Goal: Check status: Check status

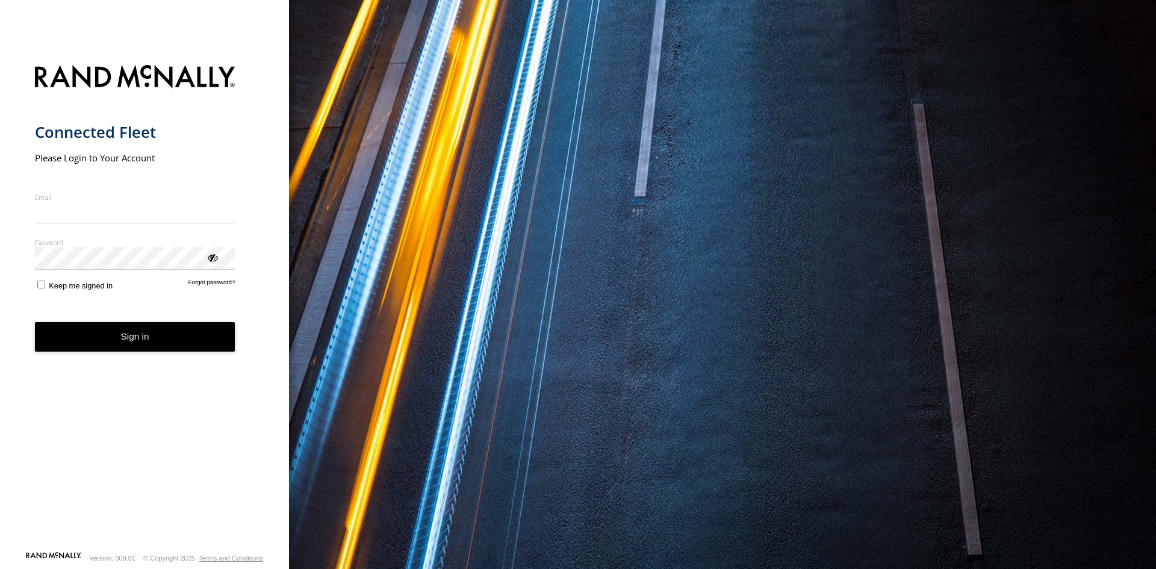
type input "**********"
click at [157, 347] on button "Sign in" at bounding box center [135, 337] width 201 height 30
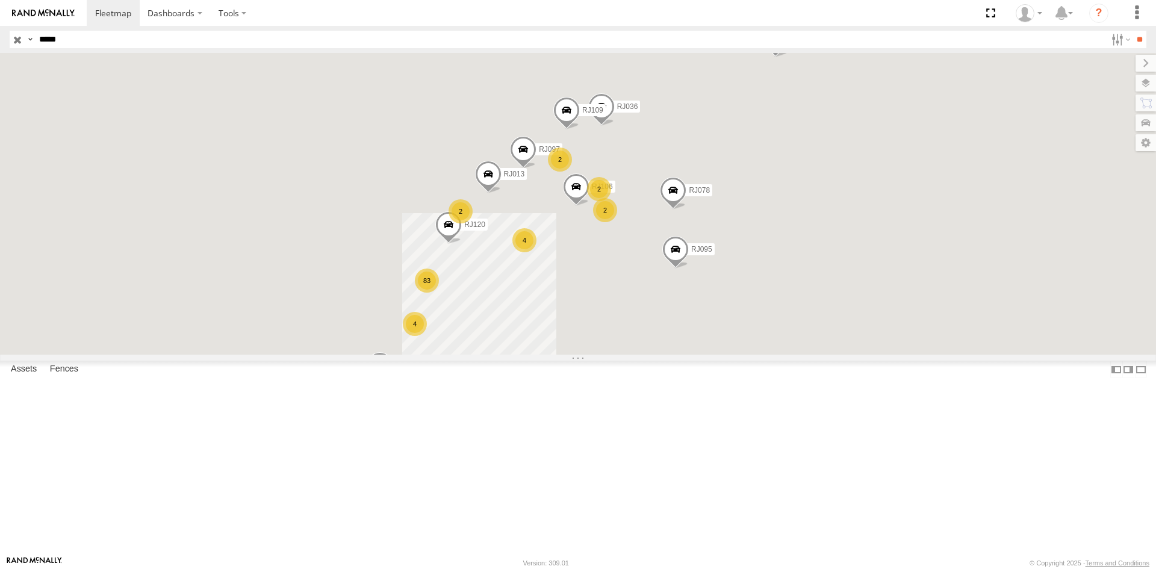
type input "*****"
click at [1133, 31] on input "**" at bounding box center [1140, 39] width 14 height 17
